Goal: Find specific page/section: Find specific page/section

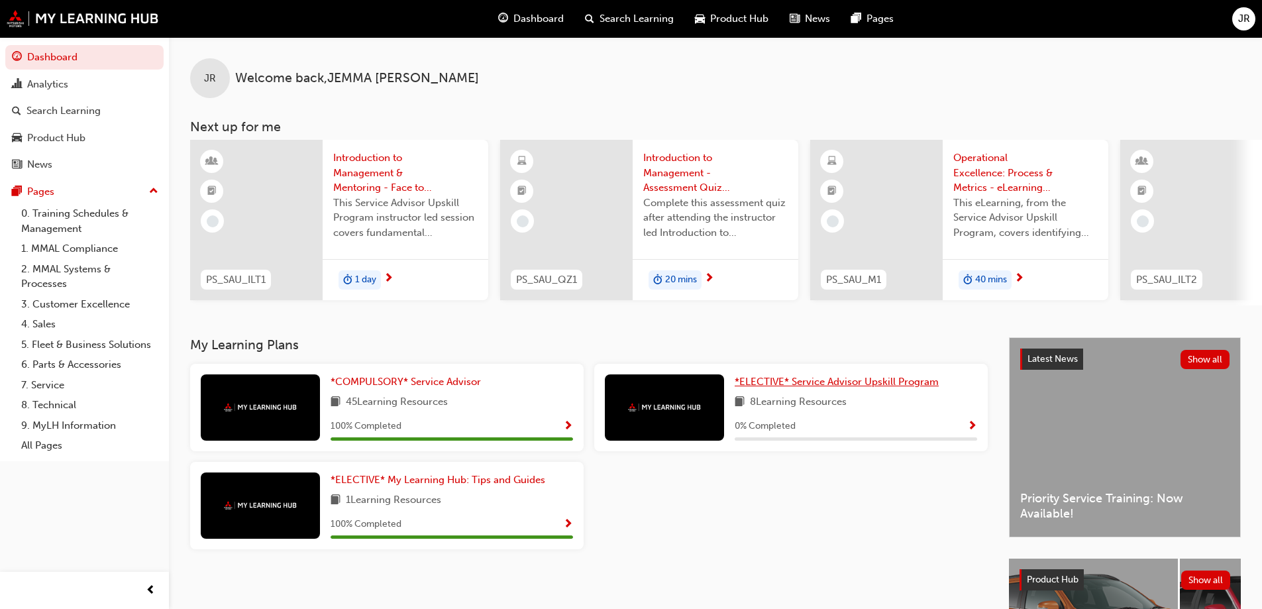
click at [822, 388] on span "*ELECTIVE* Service Advisor Upskill Program" at bounding box center [837, 382] width 204 height 12
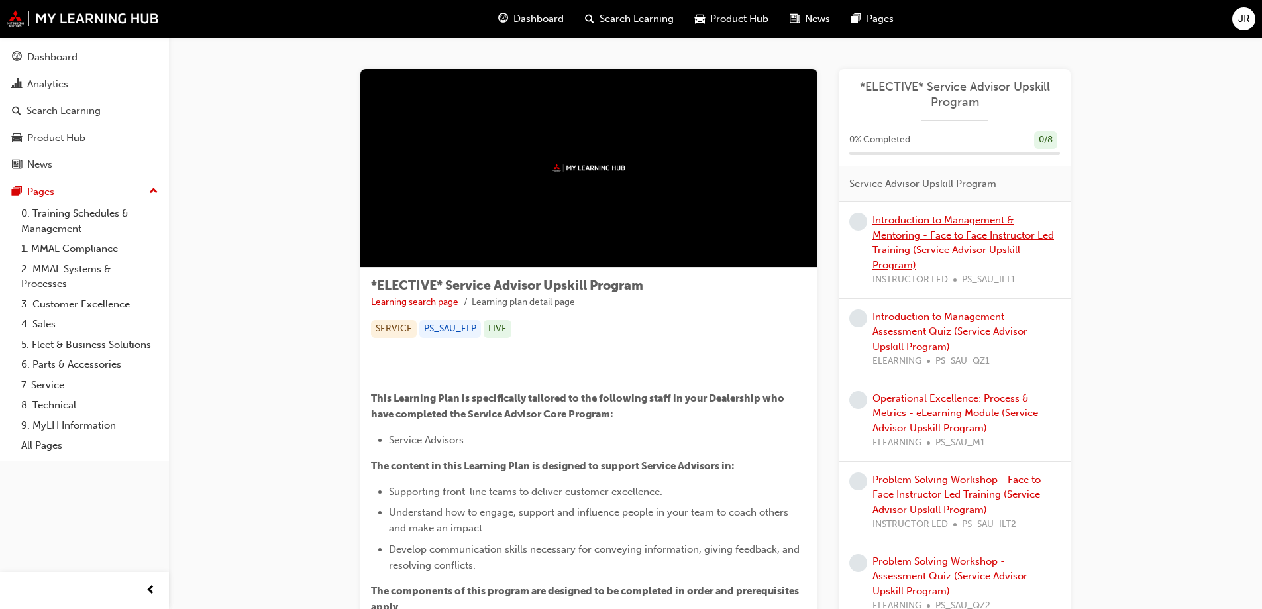
click at [929, 223] on link "Introduction to Management & Mentoring - Face to Face Instructor Led Training (…" at bounding box center [964, 242] width 182 height 57
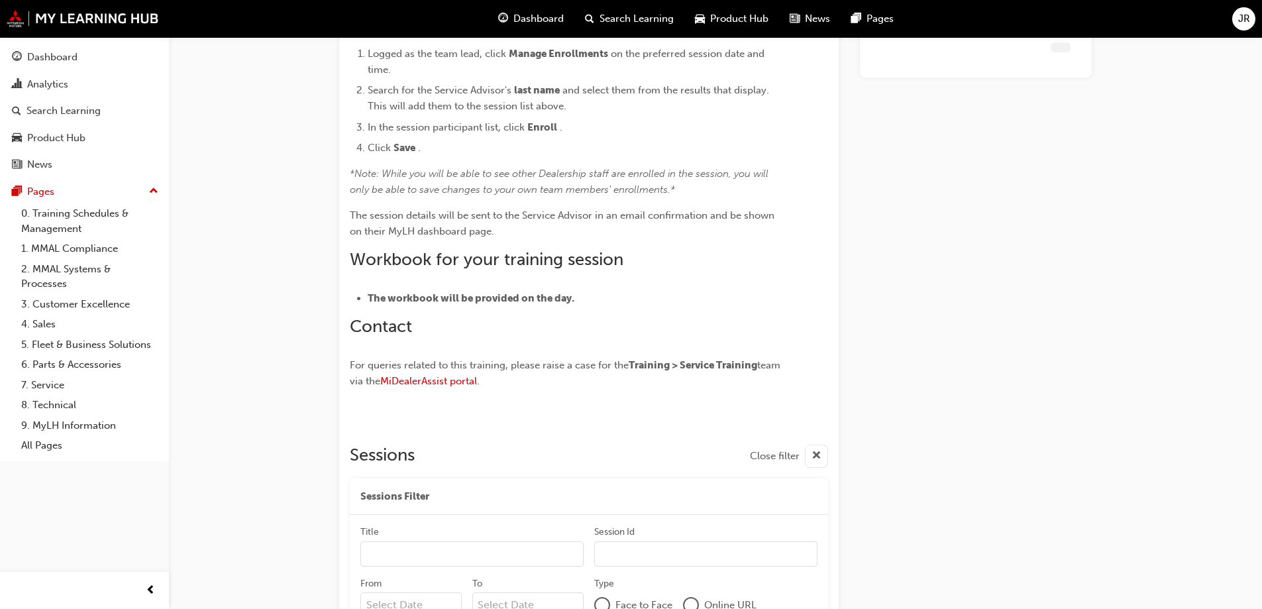
scroll to position [908, 0]
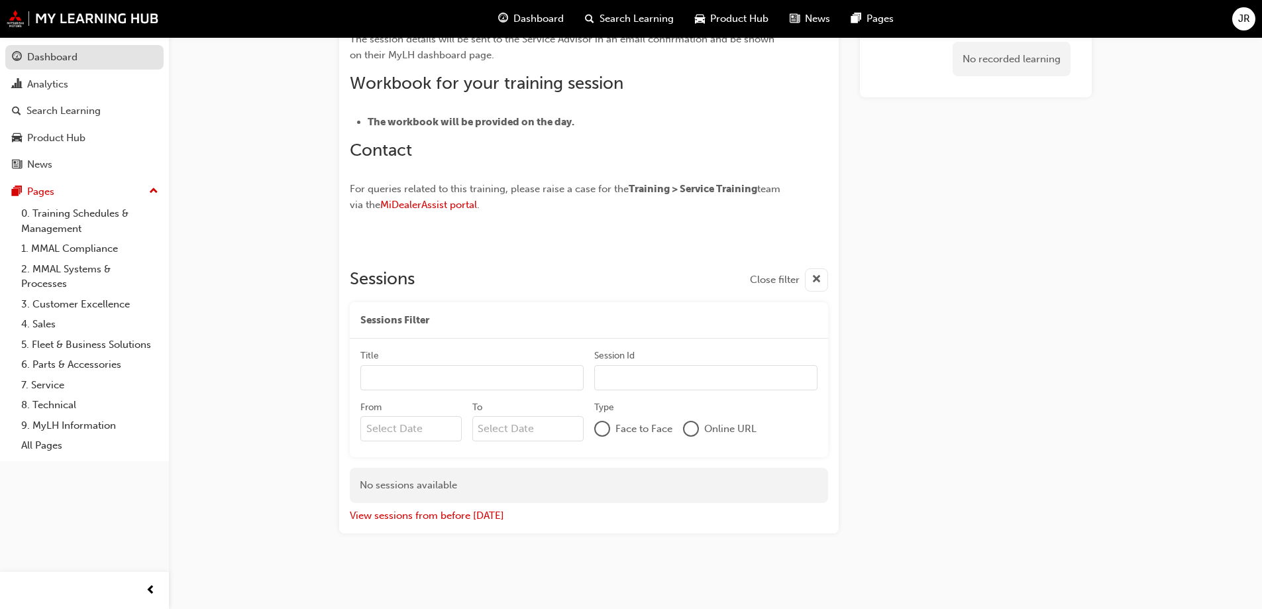
click at [131, 67] on link "Dashboard" at bounding box center [84, 57] width 158 height 25
